Goal: Task Accomplishment & Management: Manage account settings

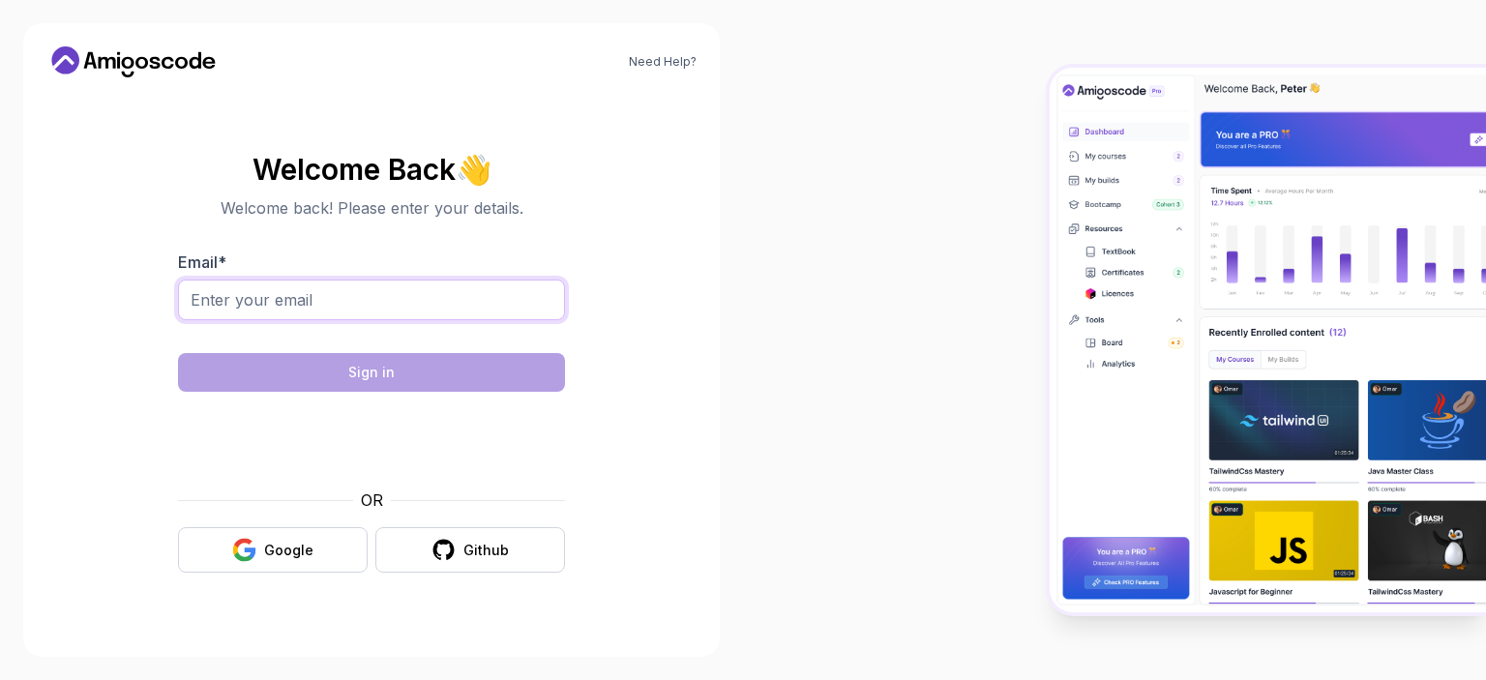
click at [358, 293] on input "Email *" at bounding box center [371, 300] width 387 height 41
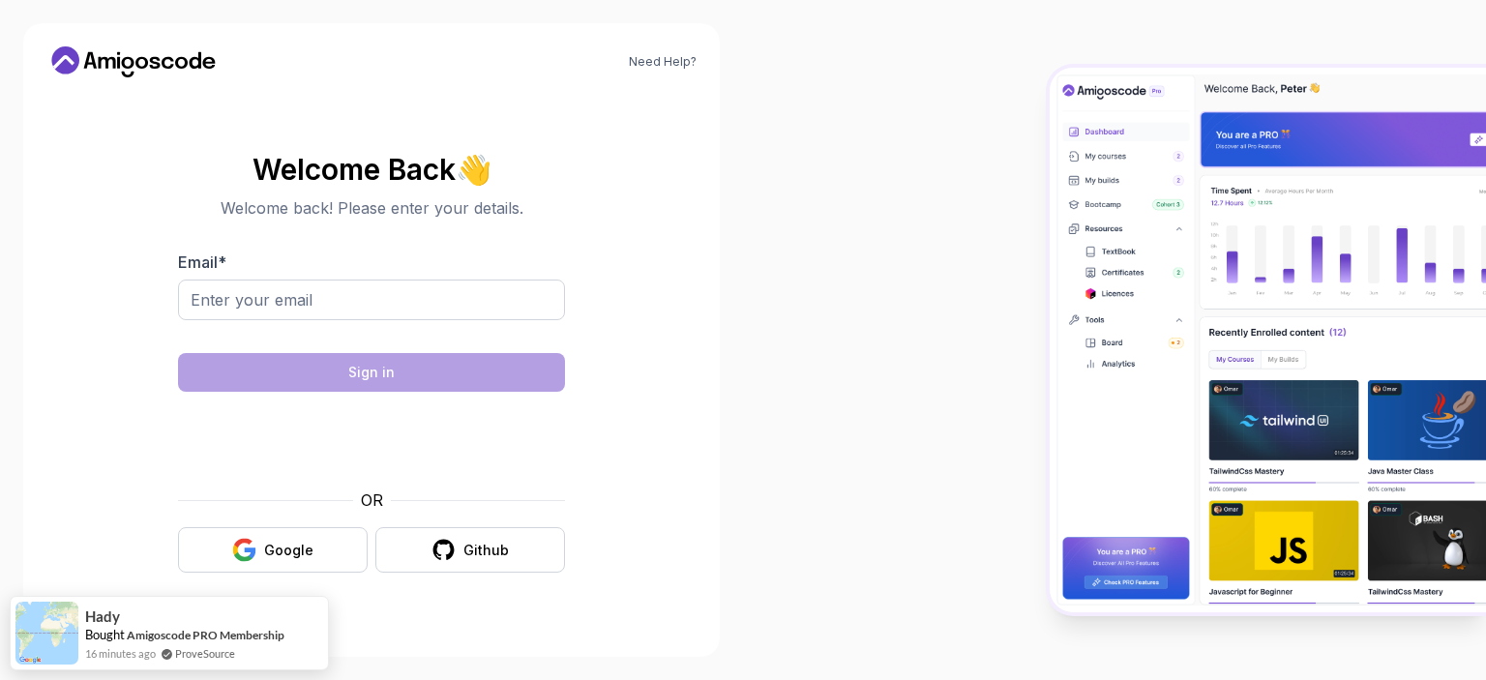
click at [1021, 177] on body "Need Help? Welcome Back 👋 Welcome back! Please enter your details. Email * Sign…" at bounding box center [743, 340] width 1486 height 680
click at [298, 546] on div "Google" at bounding box center [288, 550] width 49 height 19
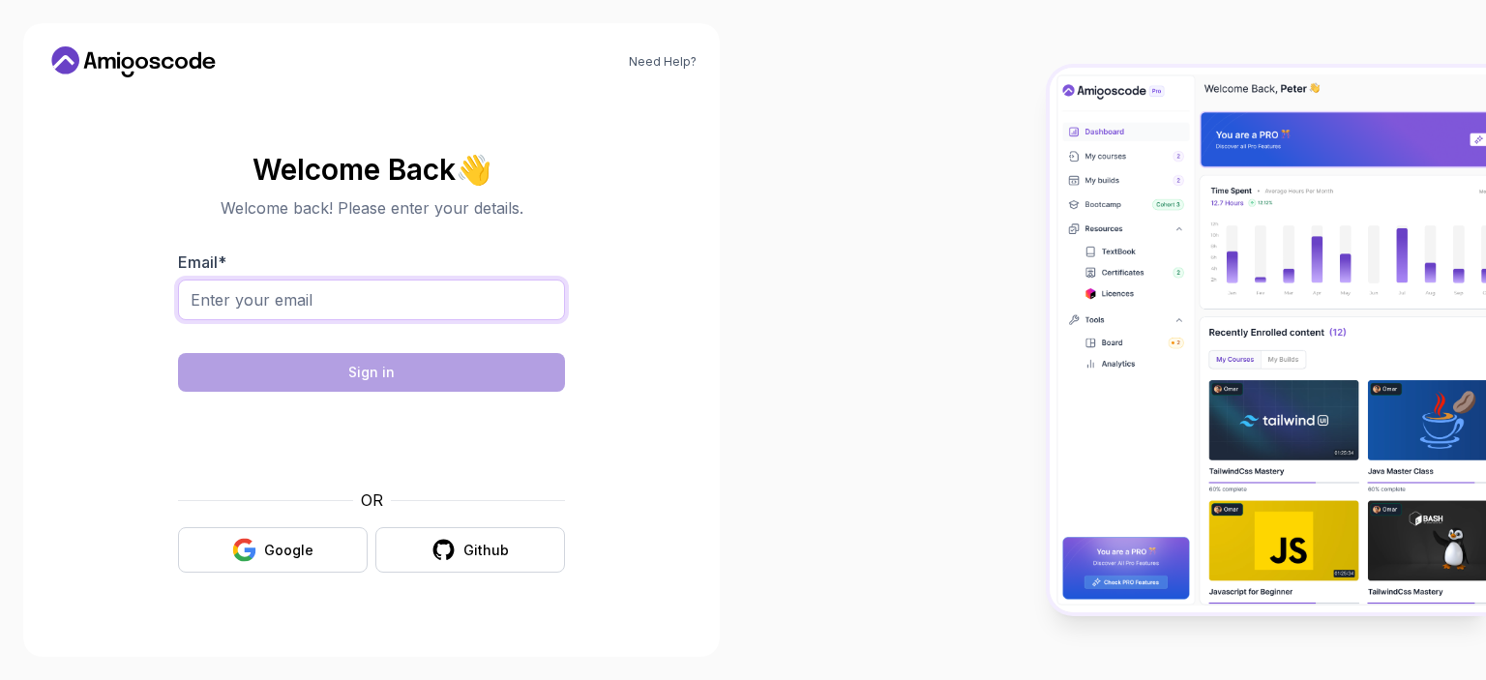
click at [311, 299] on input "Email *" at bounding box center [371, 300] width 387 height 41
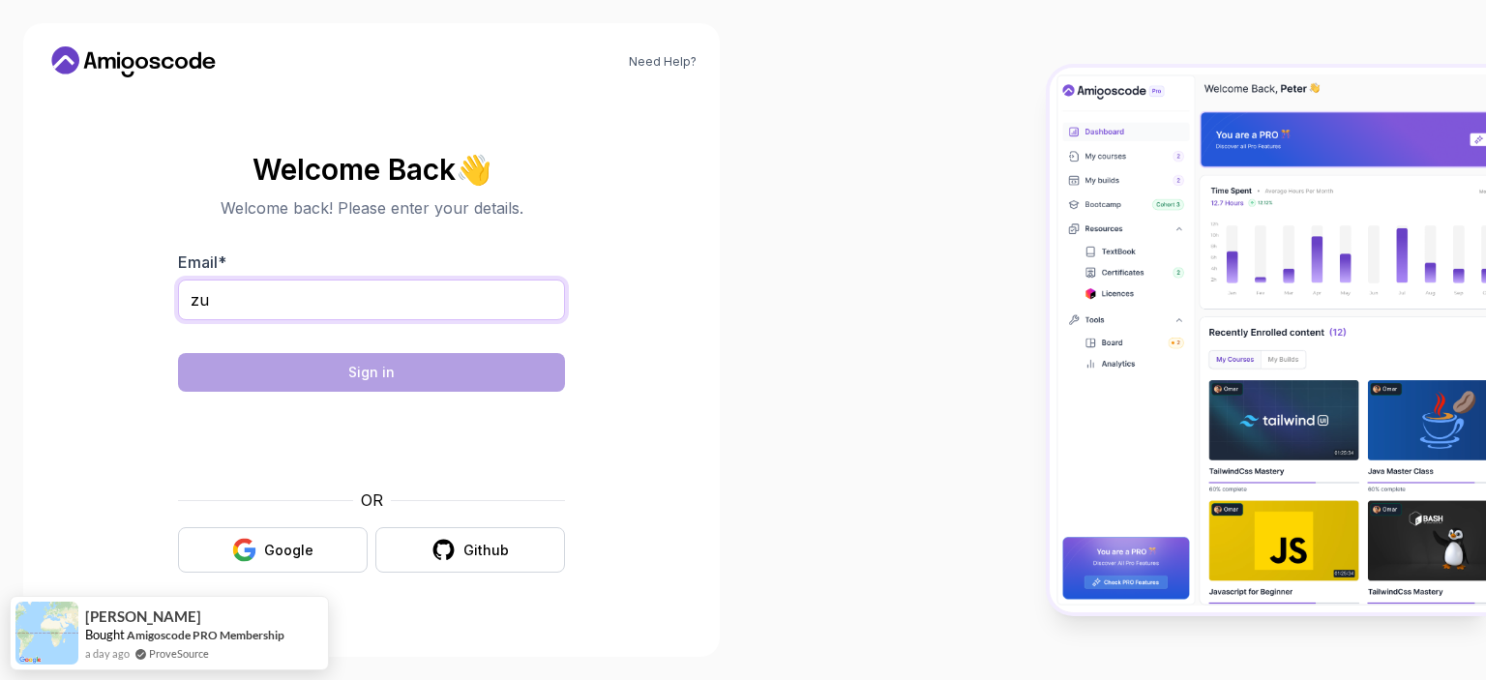
type input "[DOMAIN_NAME][EMAIL_ADDRESS][DOMAIN_NAME]"
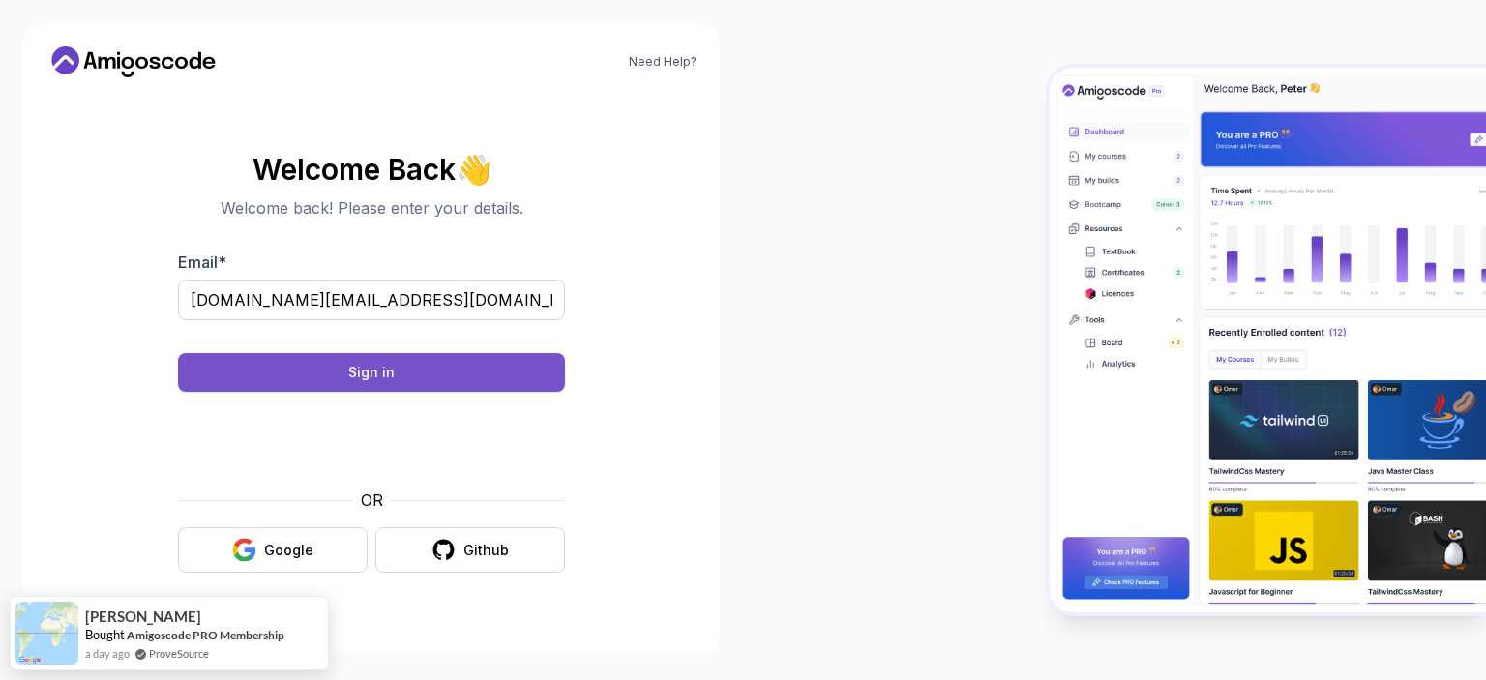
click at [367, 367] on div "Sign in" at bounding box center [371, 372] width 46 height 19
